Goal: Task Accomplishment & Management: Manage account settings

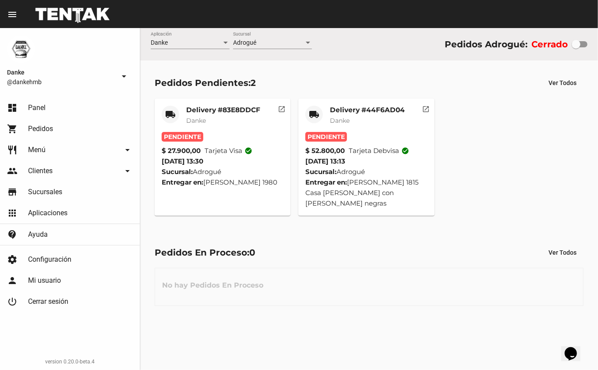
click at [346, 120] on span "Danke" at bounding box center [340, 121] width 20 height 8
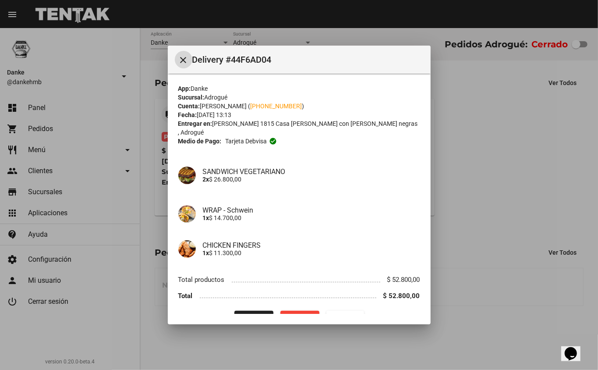
scroll to position [11, 0]
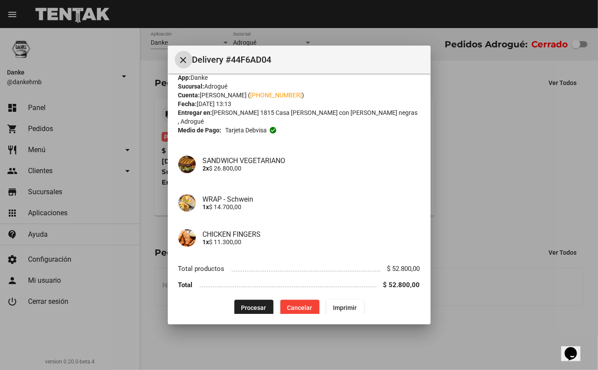
click at [248, 304] on span "Procesar" at bounding box center [253, 307] width 25 height 7
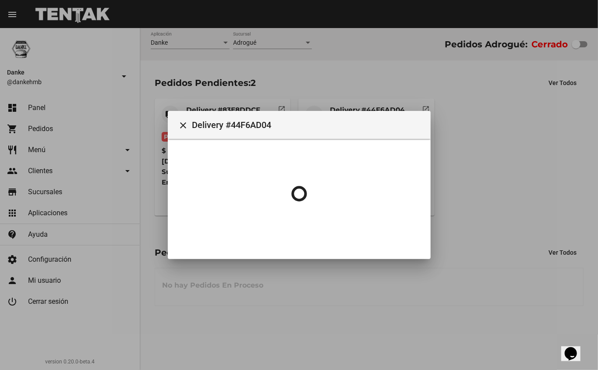
scroll to position [0, 0]
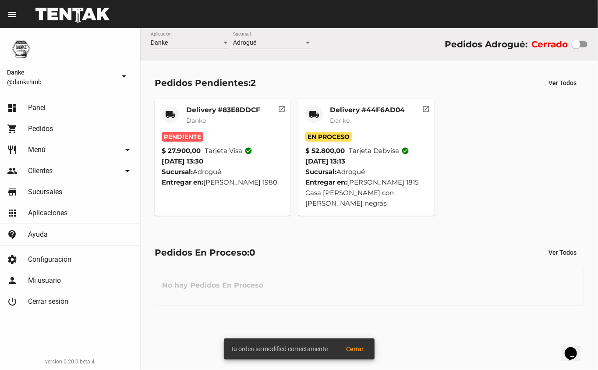
click at [195, 110] on mat-card-title "Delivery #83E8DDCF" at bounding box center [223, 110] width 74 height 9
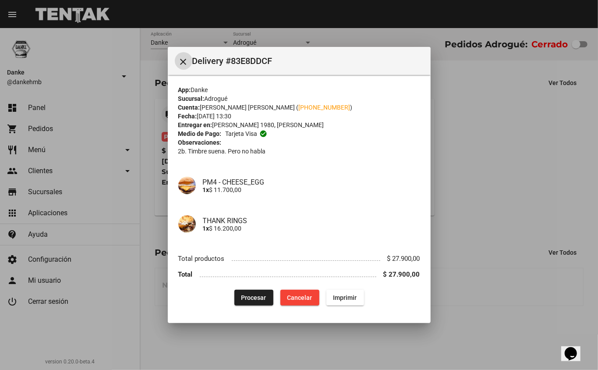
click at [252, 297] on span "Procesar" at bounding box center [253, 297] width 25 height 7
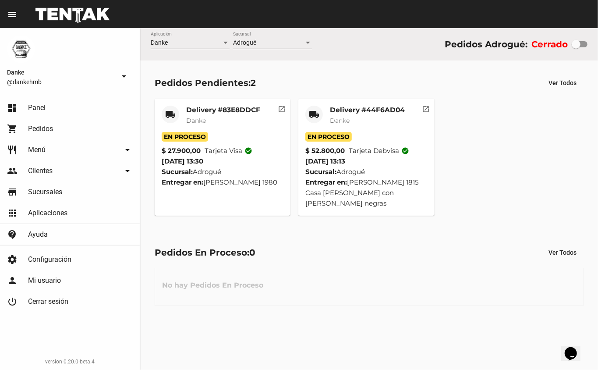
click at [349, 107] on mat-card-title "Delivery #44F6AD04" at bounding box center [367, 110] width 75 height 9
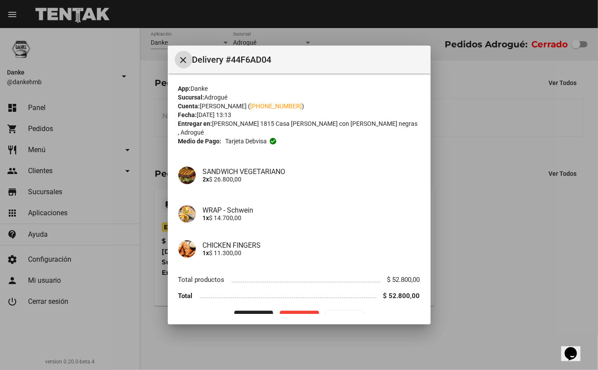
click at [507, 264] on div at bounding box center [299, 185] width 598 height 370
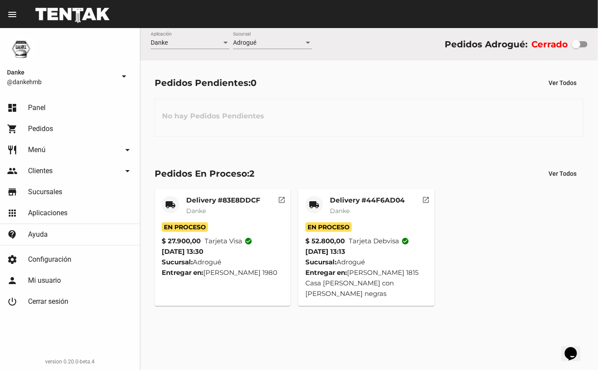
click at [202, 200] on mat-card-title "Delivery #83E8DDCF" at bounding box center [223, 200] width 74 height 9
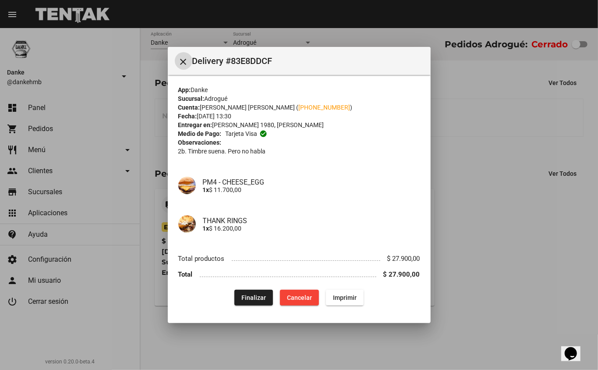
click at [481, 253] on div at bounding box center [299, 185] width 598 height 370
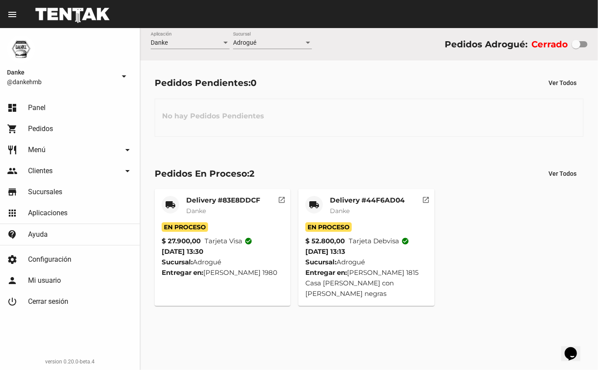
click at [572, 44] on div at bounding box center [576, 44] width 9 height 9
click at [576, 47] on input "checkbox" at bounding box center [576, 47] width 0 height 0
checkbox input "true"
click at [335, 200] on mat-card-title "Delivery #44F6AD04" at bounding box center [367, 200] width 75 height 9
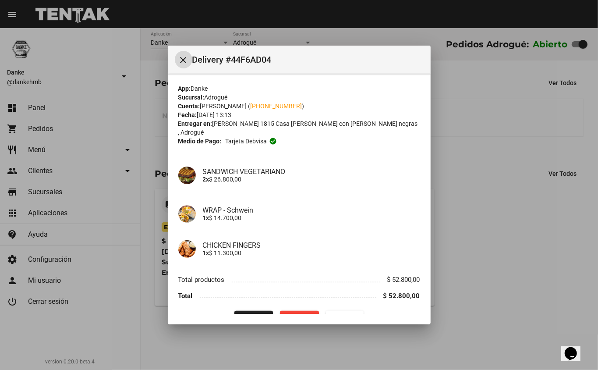
click at [244, 315] on span "Finalizar" at bounding box center [253, 318] width 25 height 7
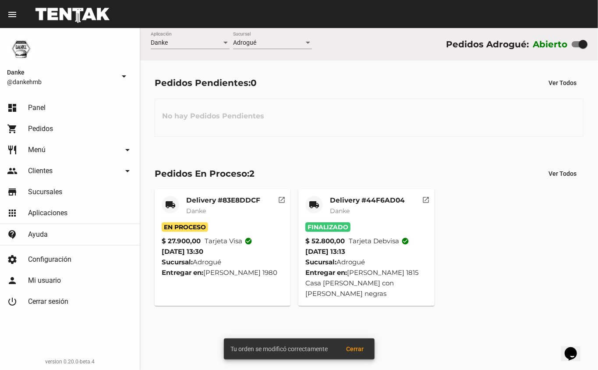
click at [213, 199] on mat-card-title "Delivery #83E8DDCF" at bounding box center [223, 200] width 74 height 9
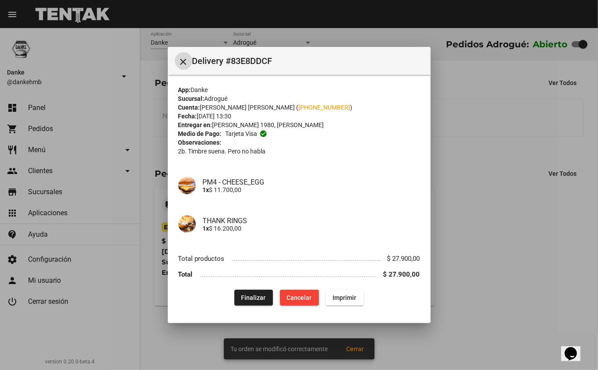
click at [252, 294] on span "Finalizar" at bounding box center [253, 297] width 25 height 7
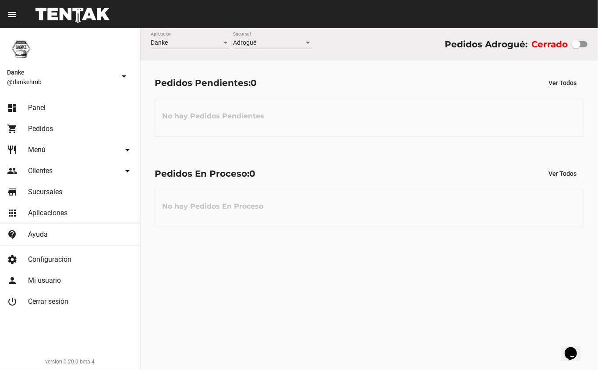
click at [578, 44] on div at bounding box center [576, 44] width 9 height 9
click at [576, 47] on input "checkbox" at bounding box center [576, 47] width 0 height 0
checkbox input "true"
click at [301, 46] on div "Adrogué" at bounding box center [268, 42] width 71 height 7
click at [356, 41] on div at bounding box center [299, 185] width 598 height 370
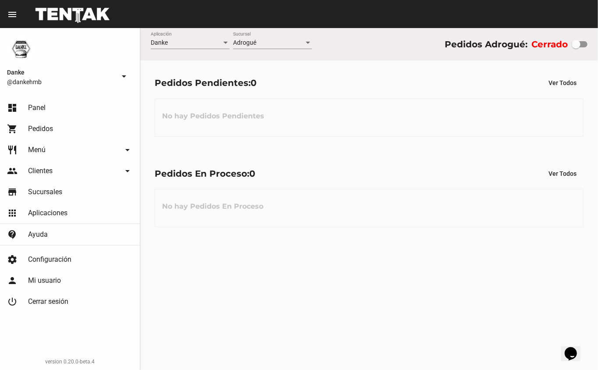
click at [576, 44] on div at bounding box center [576, 44] width 9 height 9
click at [576, 47] on input "checkbox" at bounding box center [576, 47] width 0 height 0
checkbox input "true"
click at [40, 127] on span "Pedidos" at bounding box center [40, 128] width 25 height 9
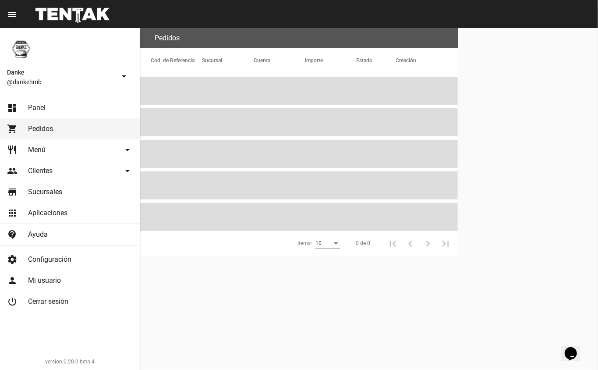
click at [30, 150] on span "Menú" at bounding box center [37, 149] width 18 height 9
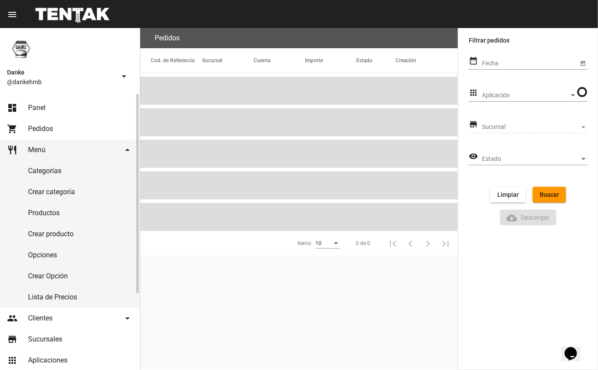
click at [39, 214] on link "Productos" at bounding box center [70, 212] width 140 height 21
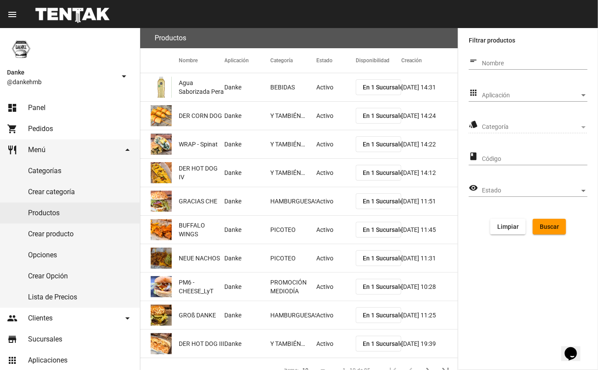
click at [498, 96] on span "Aplicación" at bounding box center [531, 95] width 98 height 7
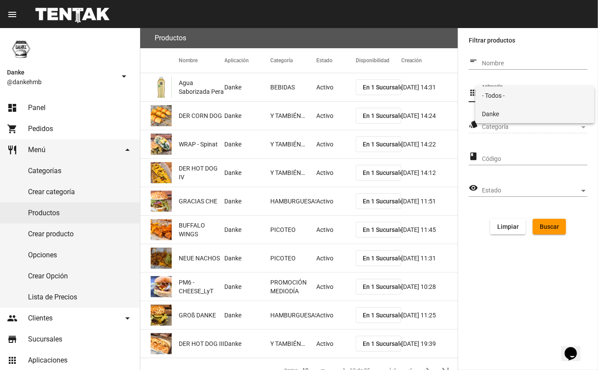
click at [491, 113] on span "Danke" at bounding box center [535, 114] width 106 height 18
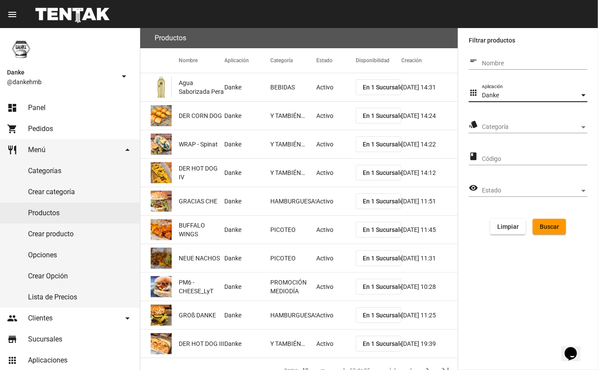
click at [499, 127] on span "Categoría" at bounding box center [531, 127] width 98 height 7
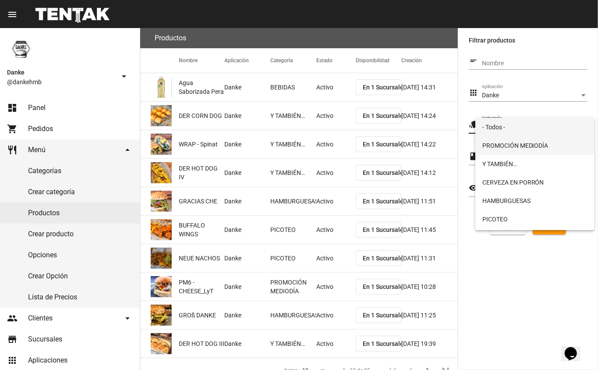
click at [495, 145] on span "PROMOCIÓN MEDIODÍA" at bounding box center [535, 145] width 106 height 18
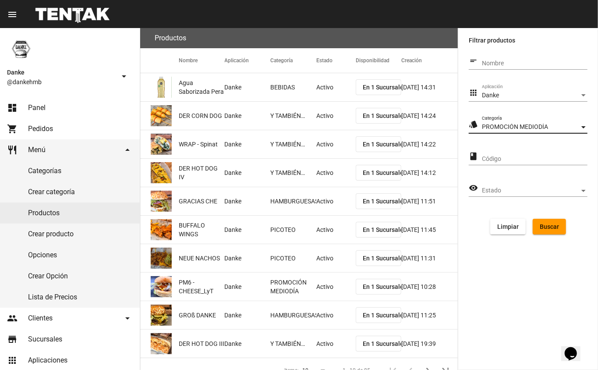
click at [551, 227] on span "Buscar" at bounding box center [549, 226] width 19 height 7
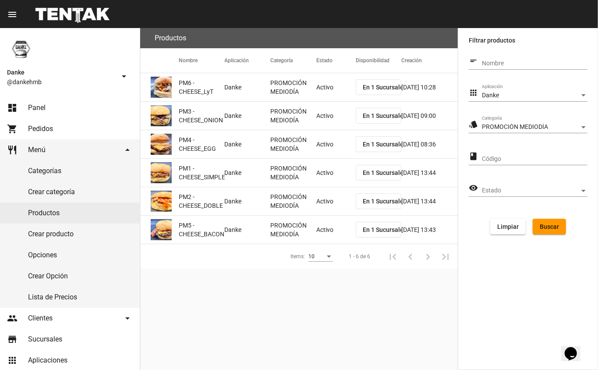
click at [326, 83] on mat-cell "Activo" at bounding box center [335, 87] width 39 height 28
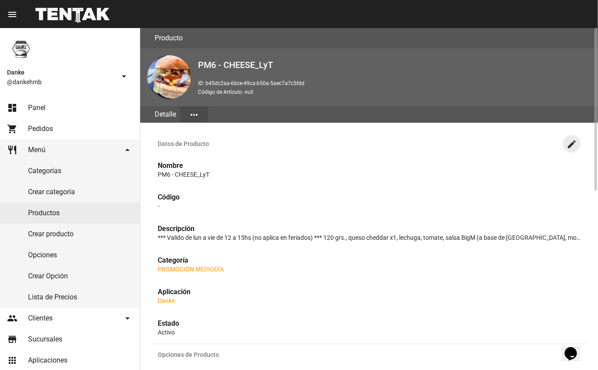
click at [569, 146] on mat-icon "create" at bounding box center [572, 144] width 11 height 11
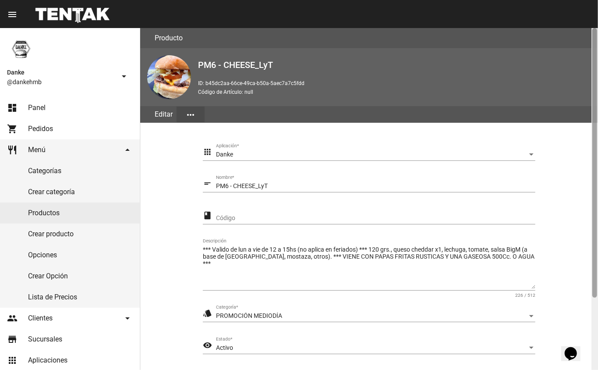
click at [596, 297] on div at bounding box center [594, 162] width 5 height 269
click at [595, 308] on div at bounding box center [595, 199] width 7 height 342
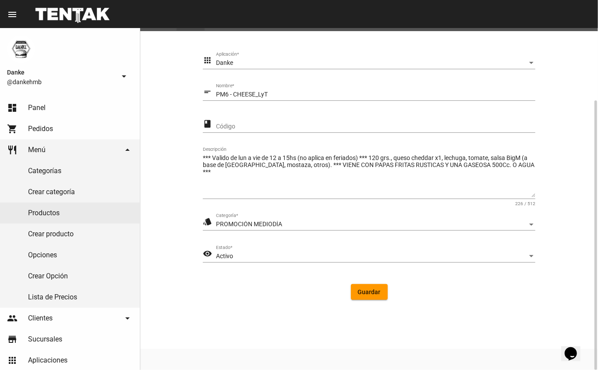
click at [263, 253] on div "Activo" at bounding box center [372, 256] width 312 height 7
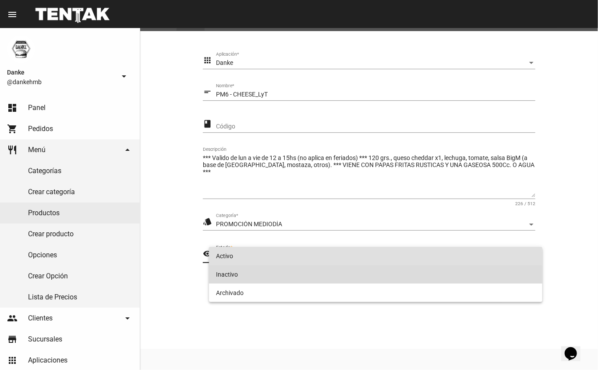
click at [244, 278] on span "Inactivo" at bounding box center [376, 274] width 320 height 18
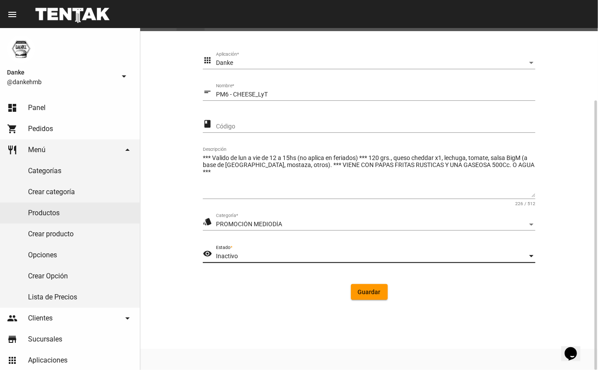
click at [358, 287] on button "Guardar" at bounding box center [369, 292] width 37 height 16
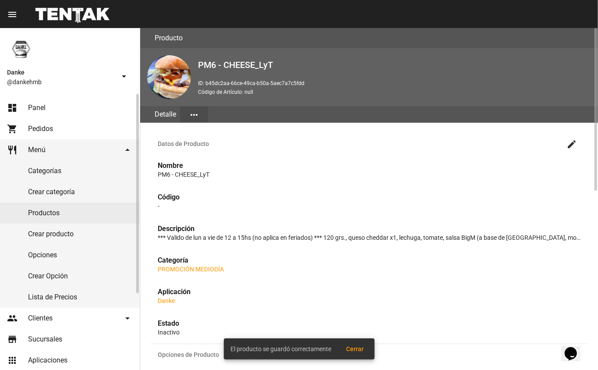
click at [37, 214] on link "Productos" at bounding box center [70, 212] width 140 height 21
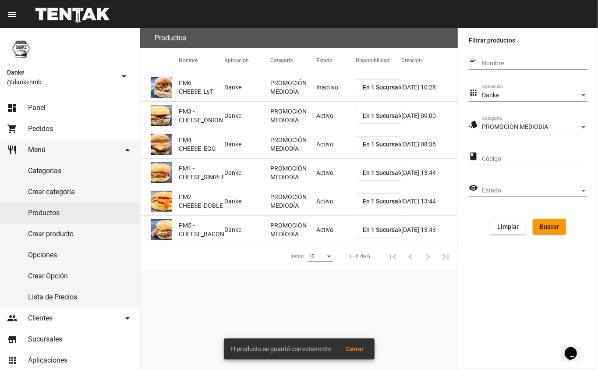
click at [322, 118] on mat-cell "Activo" at bounding box center [335, 116] width 39 height 28
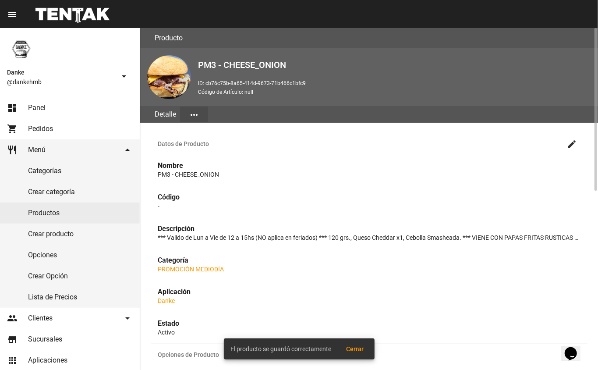
click at [570, 144] on mat-icon "create" at bounding box center [572, 144] width 11 height 11
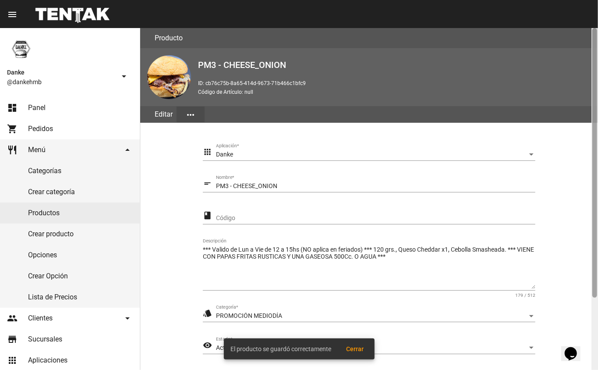
click at [592, 294] on div at bounding box center [595, 199] width 7 height 342
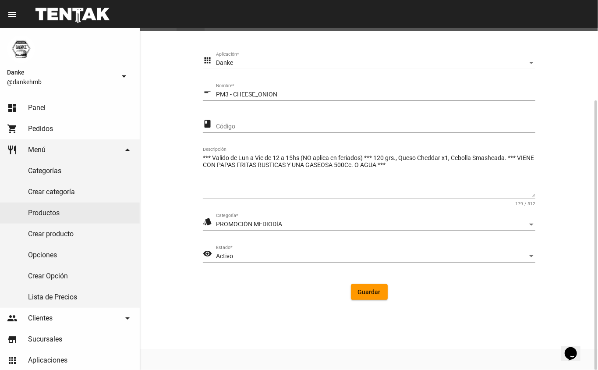
click at [227, 255] on span "Activo" at bounding box center [224, 255] width 17 height 7
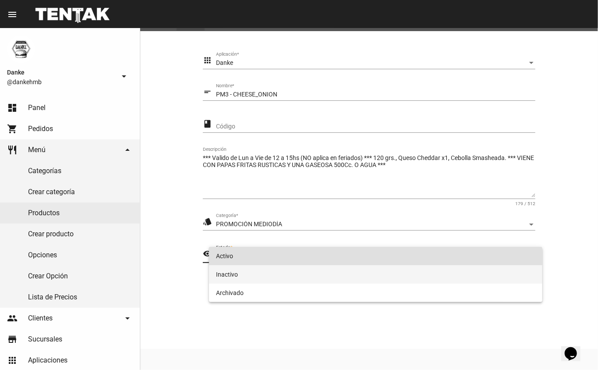
click at [229, 274] on span "Inactivo" at bounding box center [376, 274] width 320 height 18
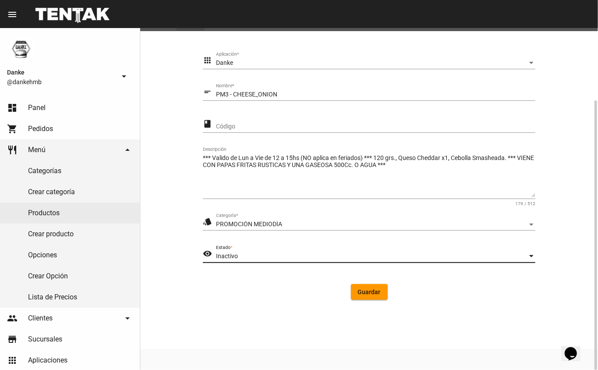
click at [368, 291] on span "Guardar" at bounding box center [369, 291] width 23 height 7
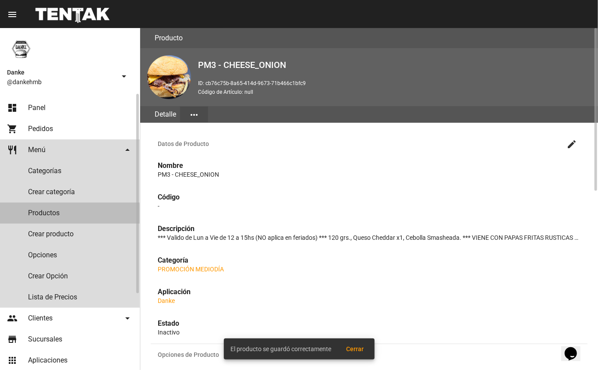
click at [44, 213] on link "Productos" at bounding box center [70, 212] width 140 height 21
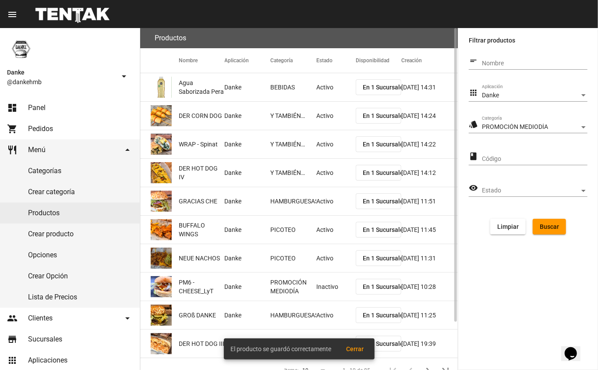
click at [556, 223] on span "Buscar" at bounding box center [549, 226] width 19 height 7
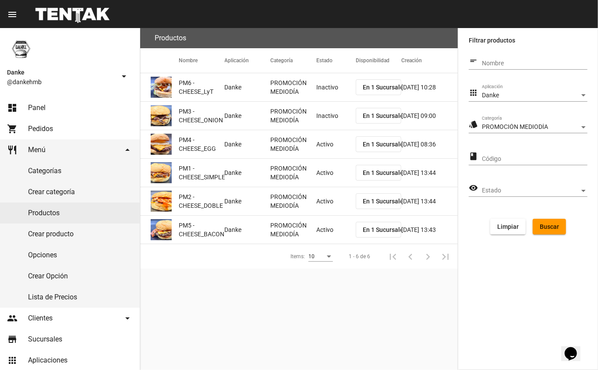
click at [322, 145] on mat-cell "Activo" at bounding box center [335, 144] width 39 height 28
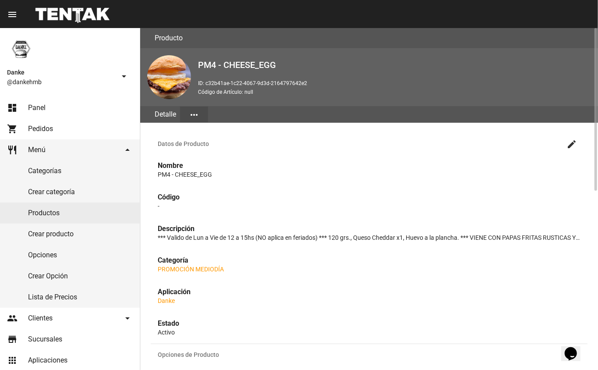
click at [574, 146] on mat-icon "create" at bounding box center [572, 144] width 11 height 11
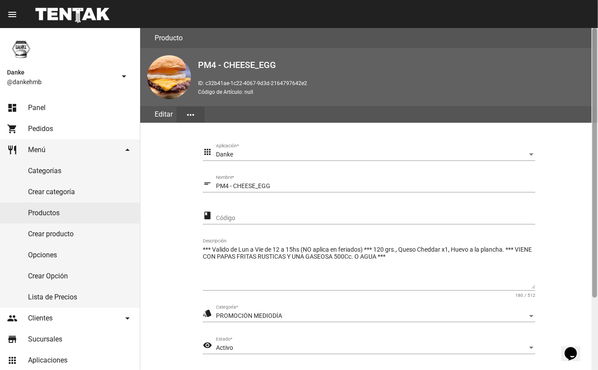
click at [592, 314] on div at bounding box center [595, 199] width 7 height 342
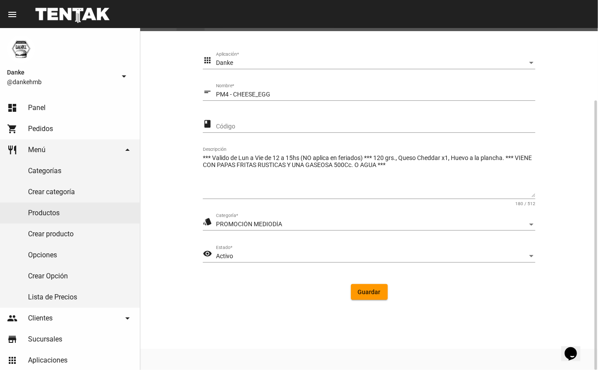
click at [251, 253] on div "Activo" at bounding box center [372, 256] width 312 height 7
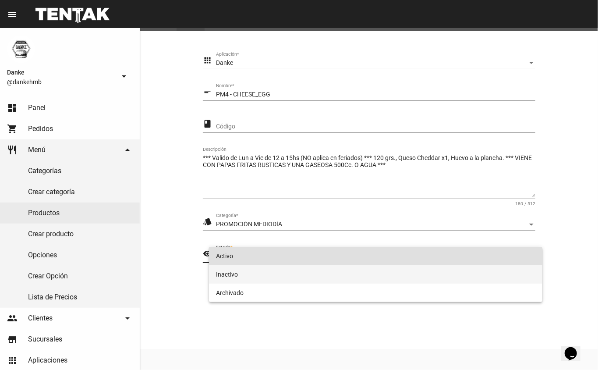
click at [227, 275] on span "Inactivo" at bounding box center [376, 274] width 320 height 18
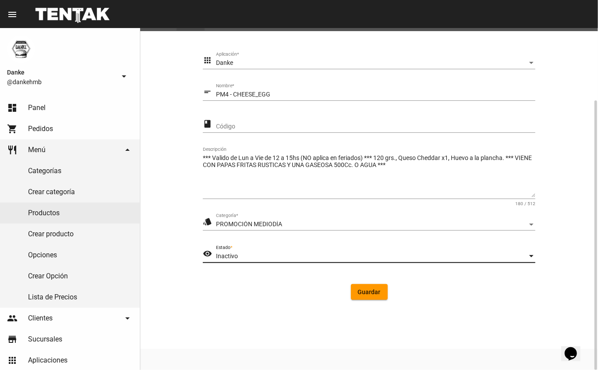
click at [370, 293] on span "Guardar" at bounding box center [369, 291] width 23 height 7
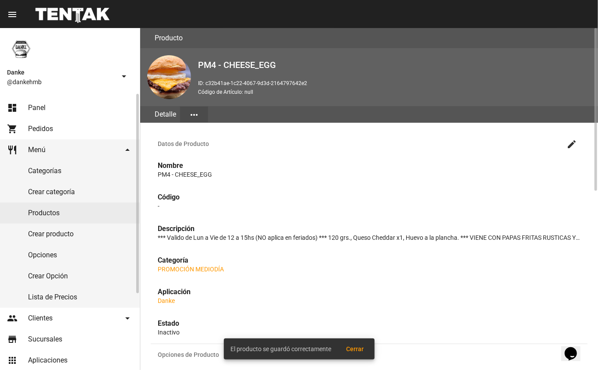
click at [46, 212] on link "Productos" at bounding box center [70, 212] width 140 height 21
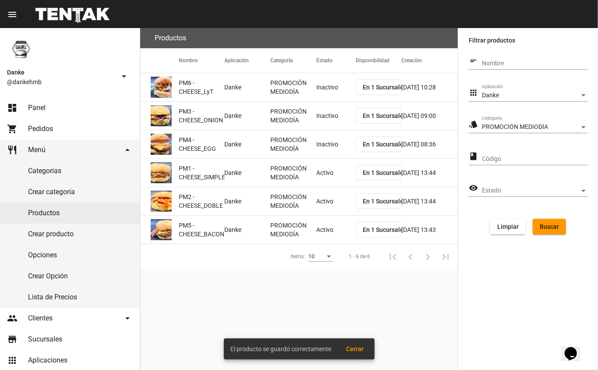
click at [319, 171] on mat-cell "Activo" at bounding box center [335, 173] width 39 height 28
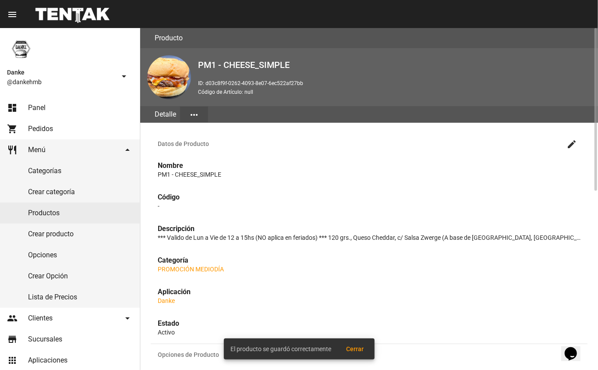
click at [574, 143] on mat-icon "create" at bounding box center [572, 144] width 11 height 11
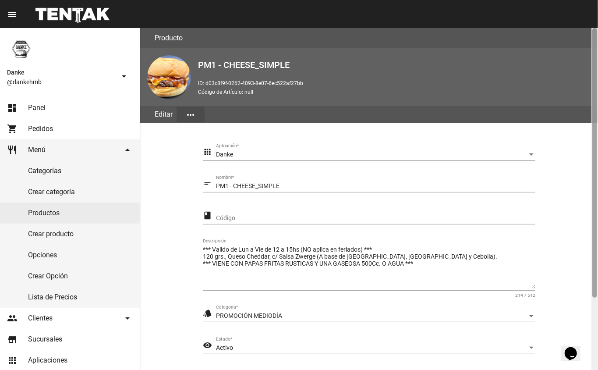
click at [593, 321] on div at bounding box center [595, 199] width 7 height 342
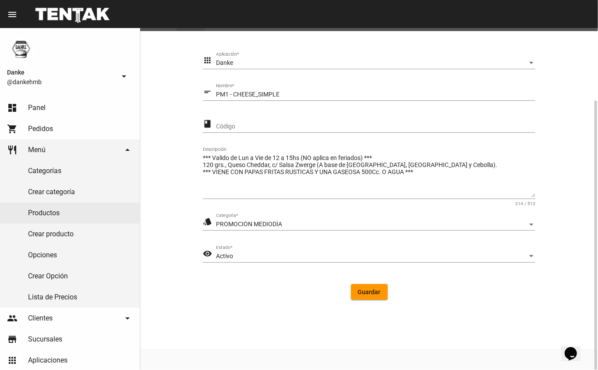
click at [227, 254] on span "Activo" at bounding box center [224, 255] width 17 height 7
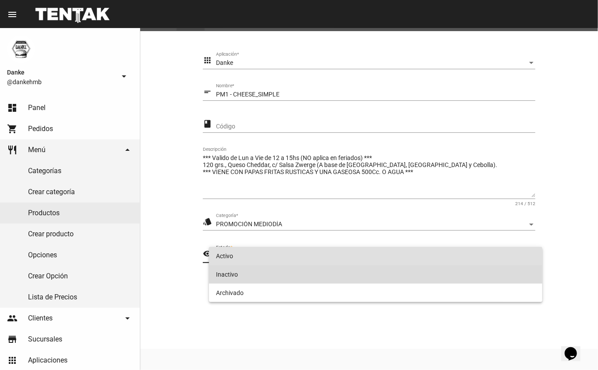
click at [230, 276] on span "Inactivo" at bounding box center [376, 274] width 320 height 18
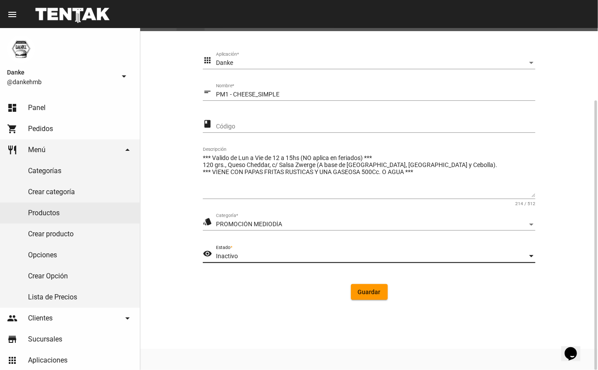
click at [370, 298] on button "Guardar" at bounding box center [369, 292] width 37 height 16
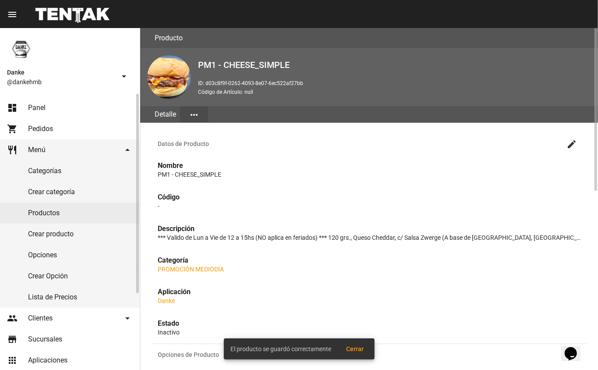
click at [39, 213] on link "Productos" at bounding box center [70, 212] width 140 height 21
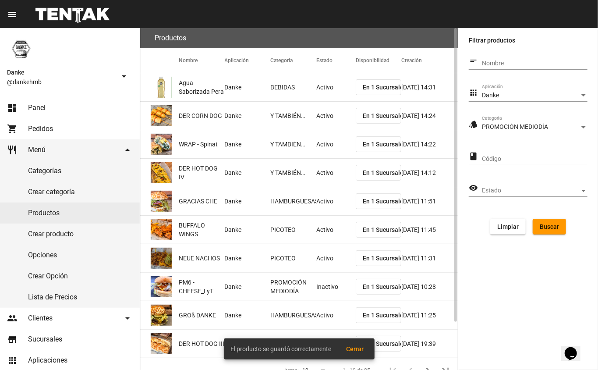
click at [558, 224] on span "Buscar" at bounding box center [549, 226] width 19 height 7
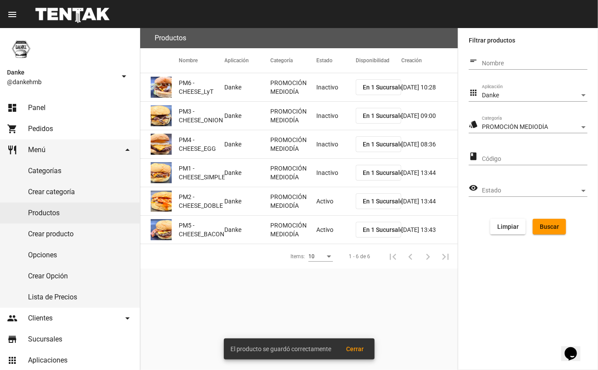
click at [320, 210] on mat-cell "Activo" at bounding box center [335, 201] width 39 height 28
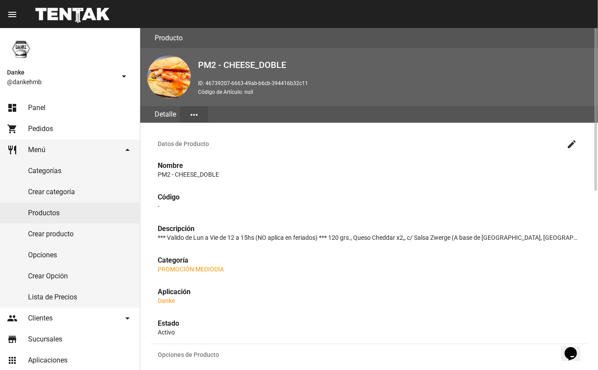
click at [567, 145] on mat-icon "create" at bounding box center [572, 144] width 11 height 11
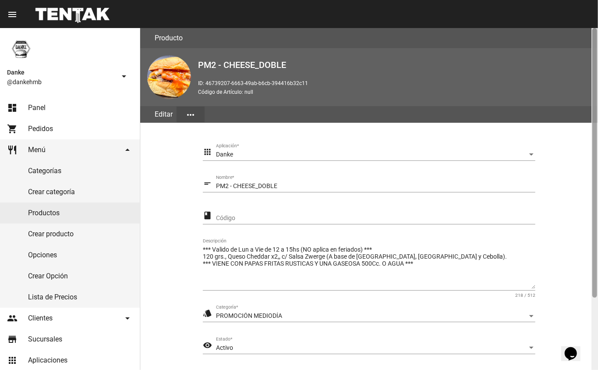
click at [594, 319] on div at bounding box center [595, 199] width 7 height 342
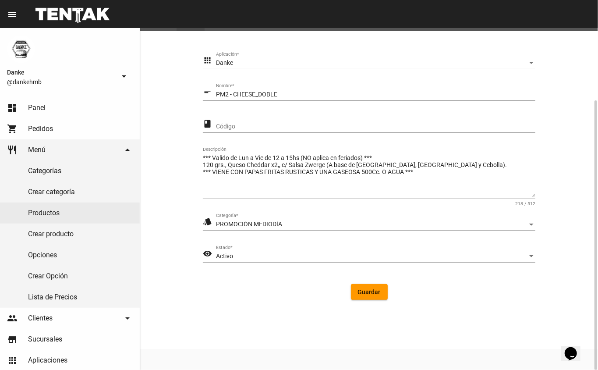
click at [250, 258] on div "Activo" at bounding box center [372, 256] width 312 height 7
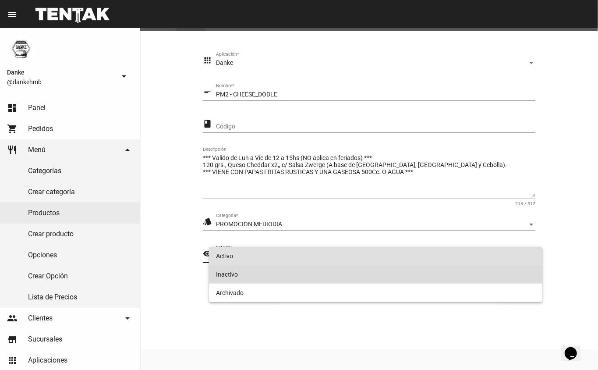
click at [263, 279] on span "Inactivo" at bounding box center [376, 274] width 320 height 18
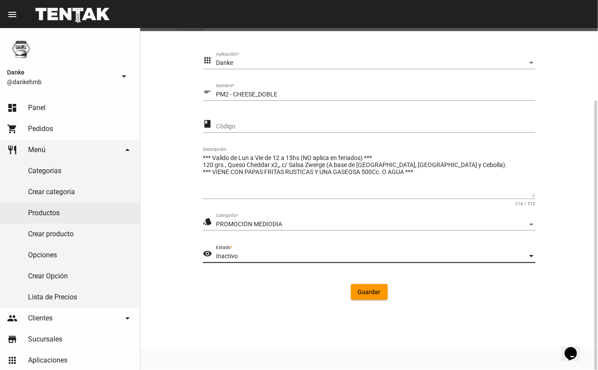
click at [361, 295] on span "Guardar" at bounding box center [369, 291] width 23 height 7
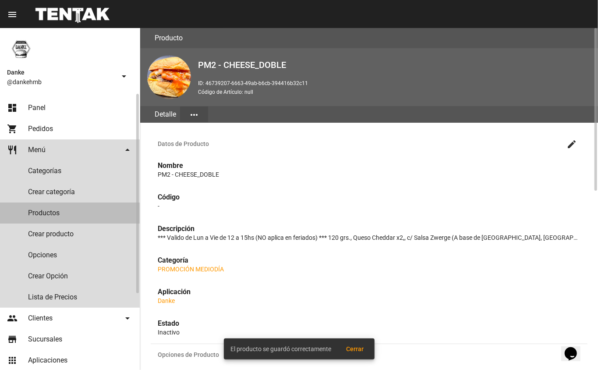
click at [73, 213] on link "Productos" at bounding box center [70, 212] width 140 height 21
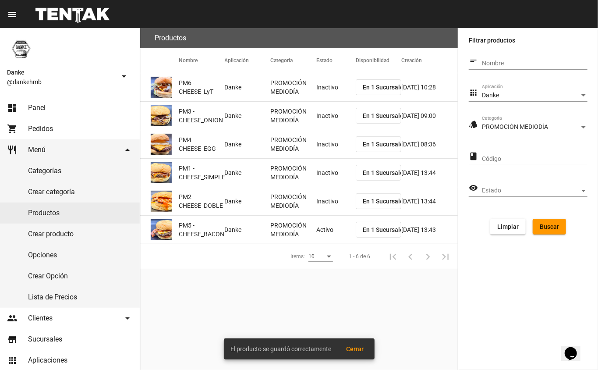
click at [332, 236] on mat-cell "Activo" at bounding box center [335, 230] width 39 height 28
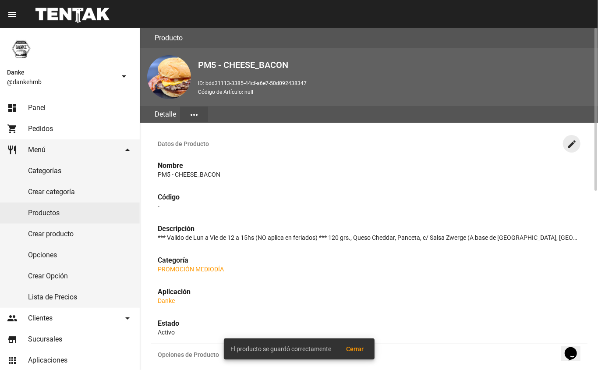
click at [568, 144] on mat-icon "create" at bounding box center [572, 144] width 11 height 11
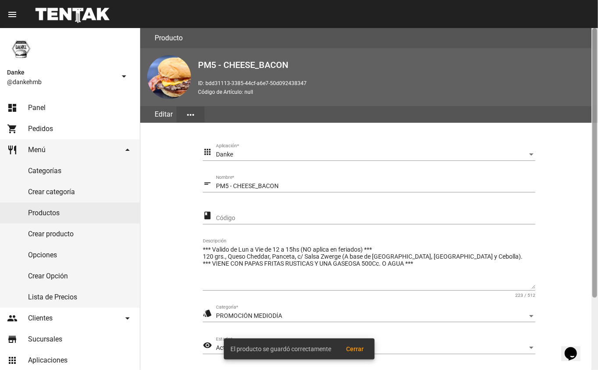
click at [594, 319] on div at bounding box center [595, 199] width 7 height 342
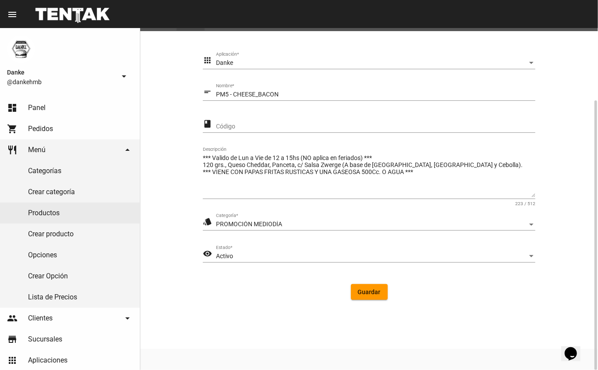
click at [242, 275] on form "apps Danke Aplicación * short_text PM5 - CHEESE_BACON Nombre * class Código ***…" at bounding box center [369, 179] width 333 height 255
click at [271, 255] on div "Activo" at bounding box center [372, 256] width 312 height 7
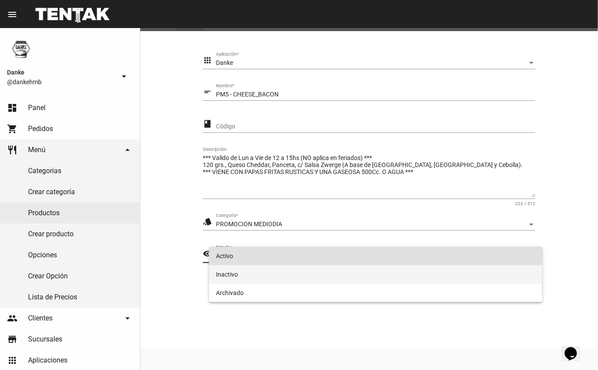
click at [254, 281] on span "Inactivo" at bounding box center [376, 274] width 320 height 18
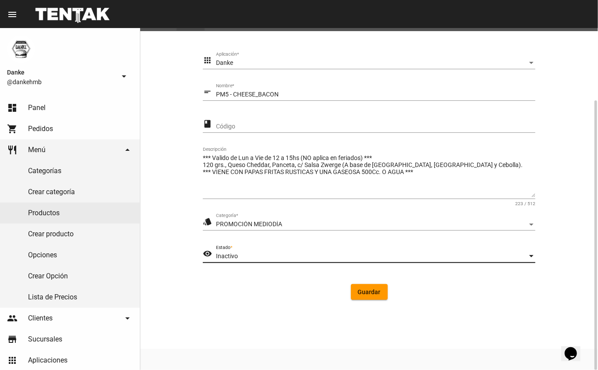
click at [369, 297] on button "Guardar" at bounding box center [369, 292] width 37 height 16
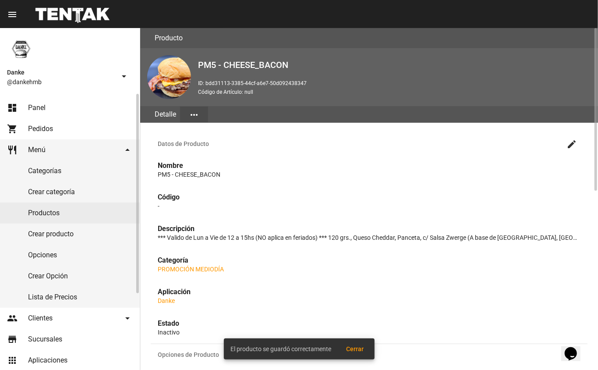
click at [27, 106] on link "dashboard Panel" at bounding box center [70, 107] width 140 height 21
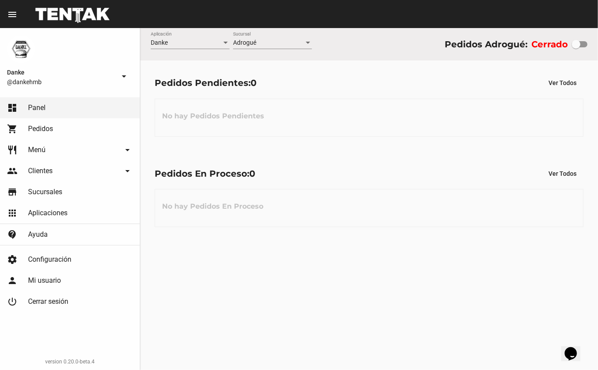
click at [577, 48] on div at bounding box center [576, 44] width 9 height 9
click at [576, 48] on input "checkbox" at bounding box center [576, 47] width 0 height 0
click at [576, 44] on div at bounding box center [576, 44] width 9 height 9
click at [576, 47] on input "checkbox" at bounding box center [576, 47] width 0 height 0
checkbox input "true"
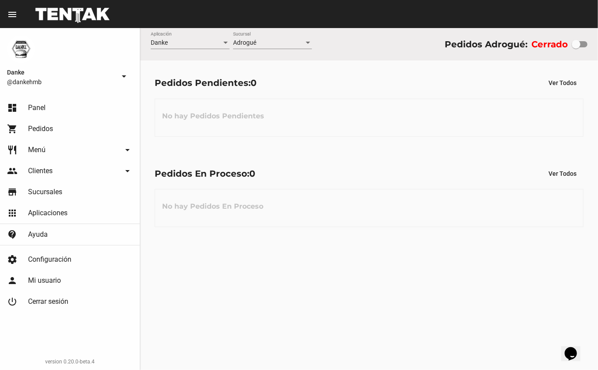
click at [572, 46] on div at bounding box center [576, 44] width 9 height 9
click at [576, 47] on input "checkbox" at bounding box center [576, 47] width 0 height 0
checkbox input "true"
